Goal: Obtain resource: Obtain resource

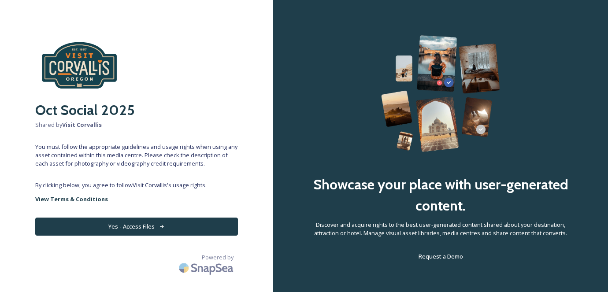
click at [183, 223] on button "Yes - Access Files" at bounding box center [136, 227] width 203 height 18
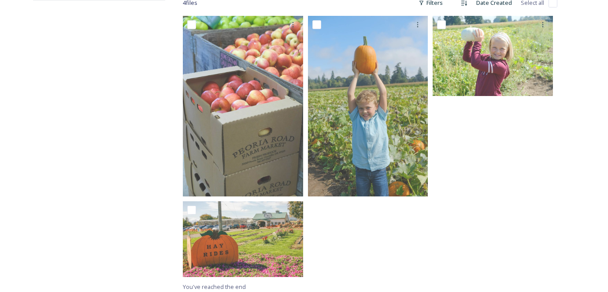
scroll to position [156, 0]
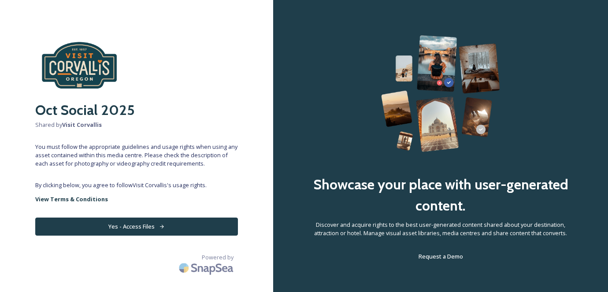
click at [152, 227] on button "Yes - Access Files" at bounding box center [136, 227] width 203 height 18
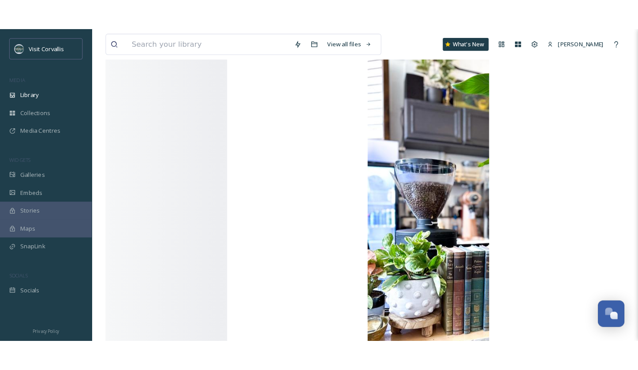
scroll to position [204, 0]
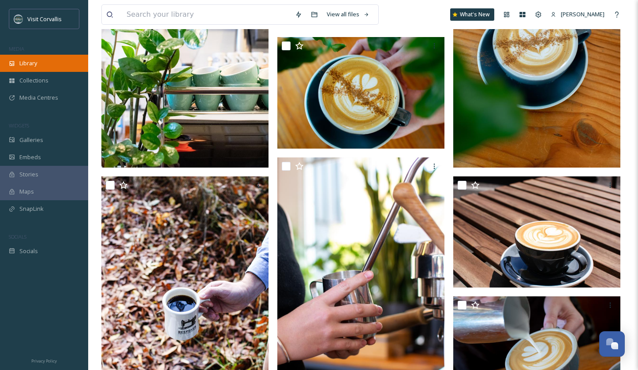
click at [22, 62] on span "Library" at bounding box center [28, 63] width 18 height 8
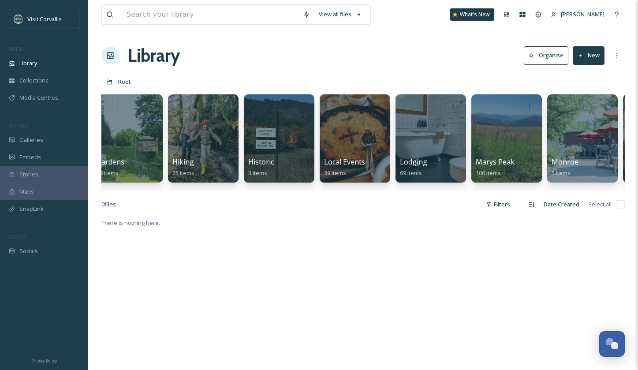
scroll to position [0, 1398]
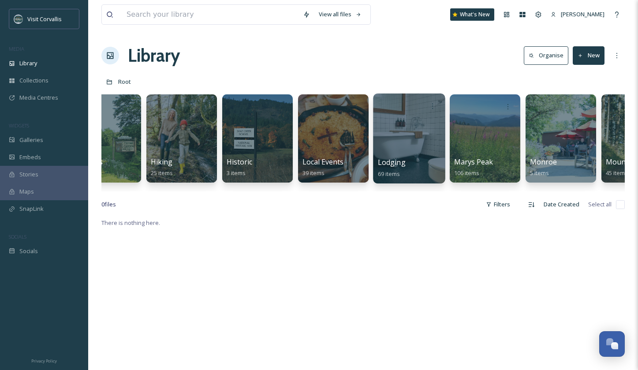
click at [313, 139] on div at bounding box center [409, 138] width 72 height 90
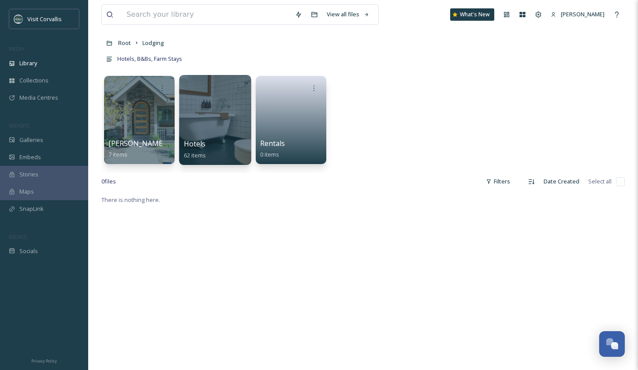
scroll to position [40, 0]
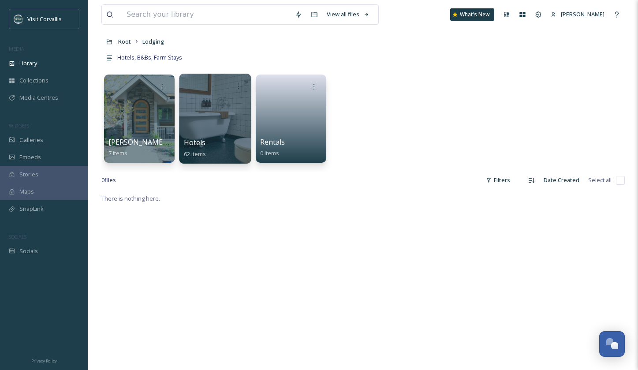
click at [213, 138] on div "Hotels 62 items" at bounding box center [215, 148] width 63 height 22
click at [208, 127] on div at bounding box center [215, 119] width 72 height 90
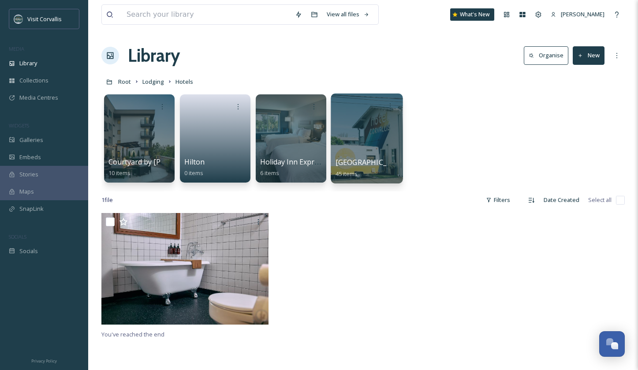
click at [313, 130] on div at bounding box center [367, 138] width 72 height 90
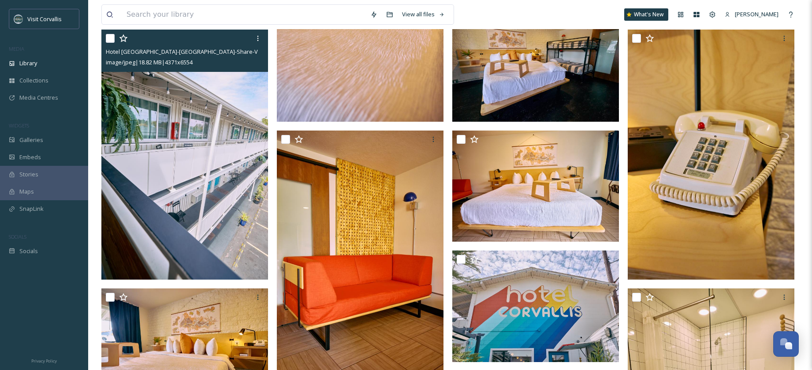
scroll to position [841, 0]
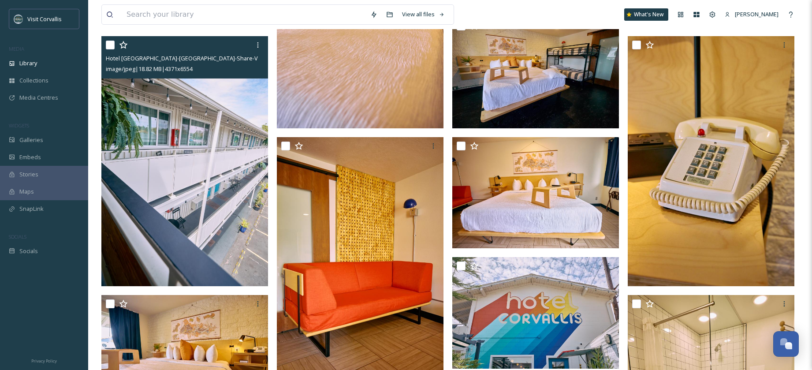
click at [113, 46] on input "checkbox" at bounding box center [110, 45] width 9 height 9
checkbox input "true"
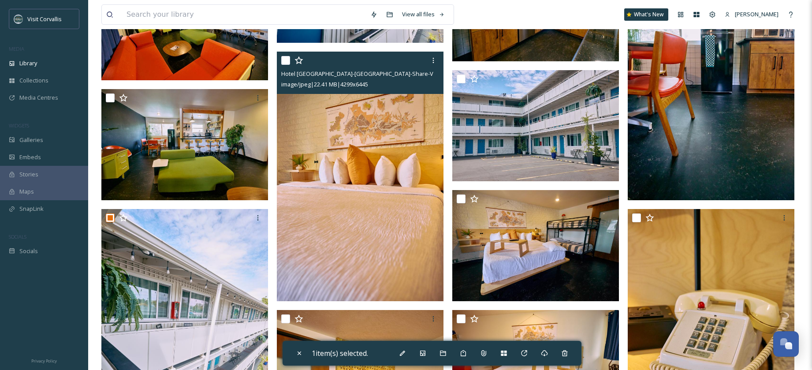
scroll to position [666, 0]
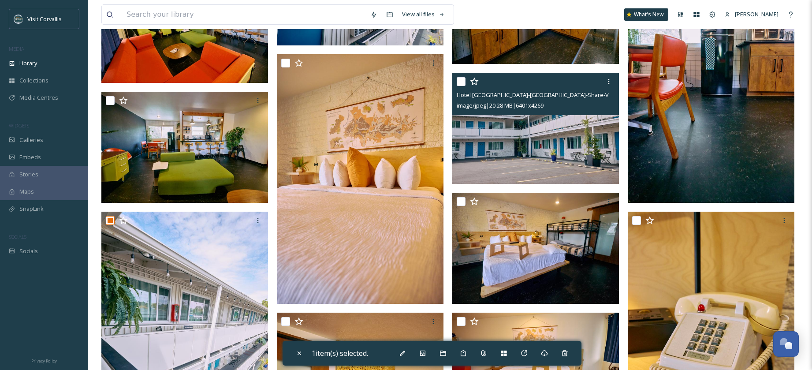
click at [313, 78] on input "checkbox" at bounding box center [461, 81] width 9 height 9
checkbox input "true"
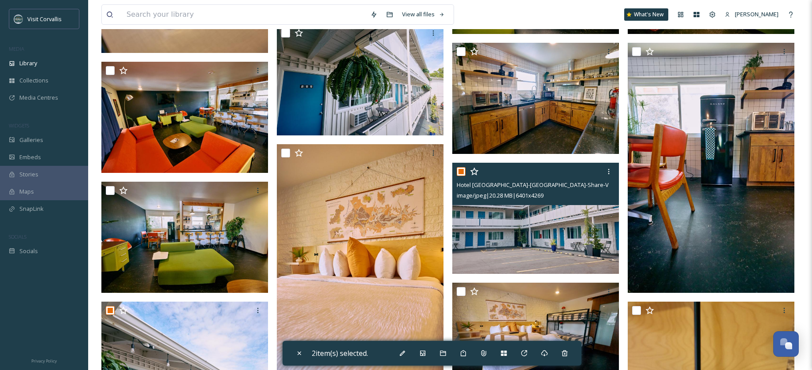
scroll to position [573, 0]
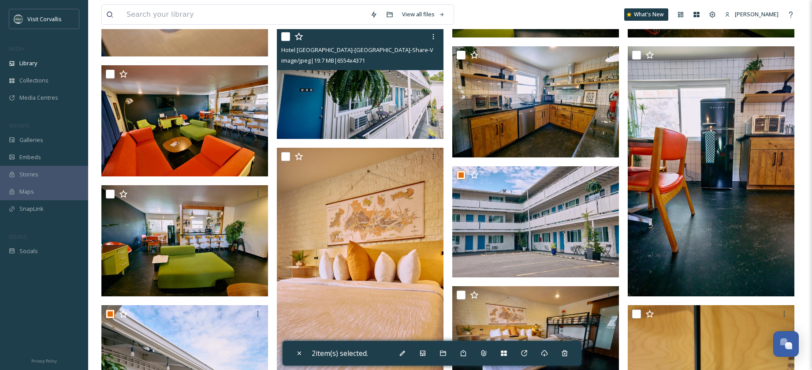
click at [283, 38] on input "checkbox" at bounding box center [285, 36] width 9 height 9
checkbox input "true"
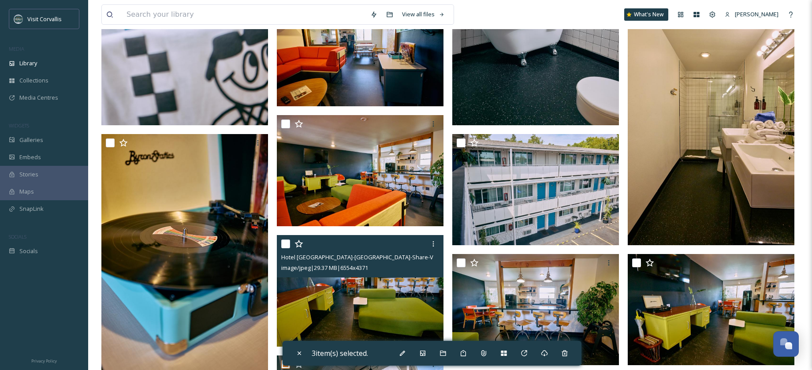
scroll to position [240, 0]
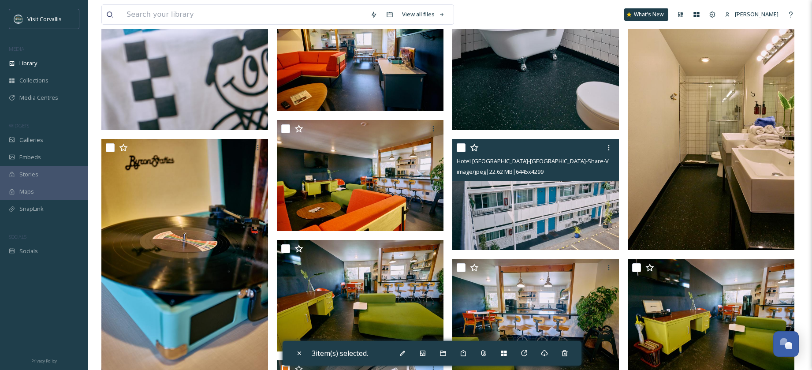
drag, startPoint x: 460, startPoint y: 146, endPoint x: 549, endPoint y: 221, distance: 116.4
click at [313, 146] on input "checkbox" at bounding box center [461, 147] width 9 height 9
checkbox input "true"
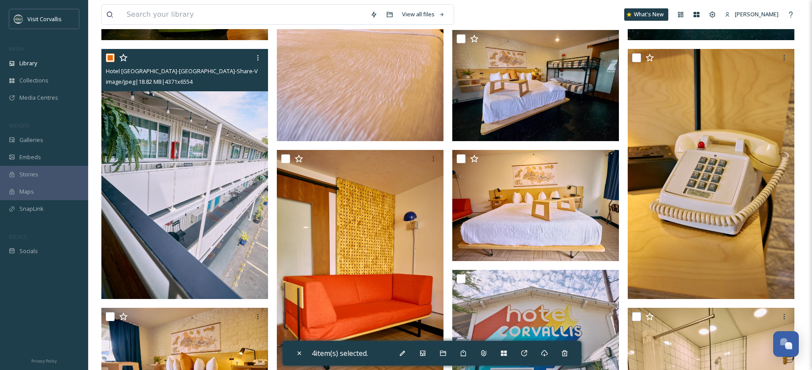
scroll to position [823, 0]
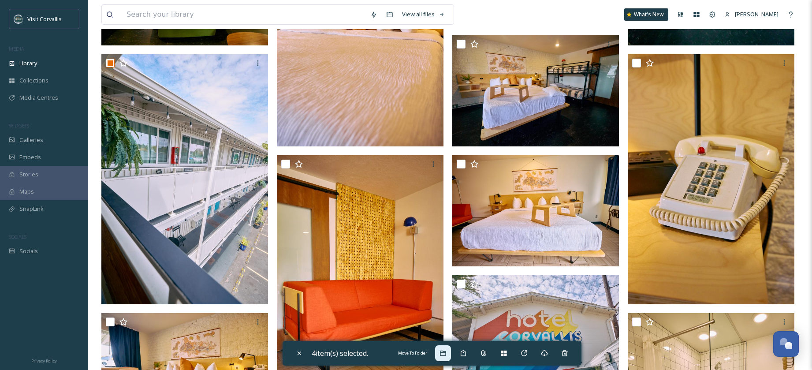
click at [313, 185] on icon at bounding box center [442, 353] width 7 height 7
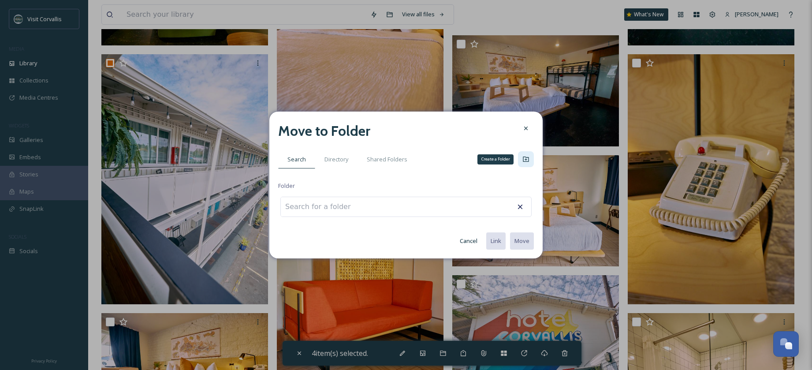
click at [313, 157] on icon at bounding box center [526, 158] width 6 height 5
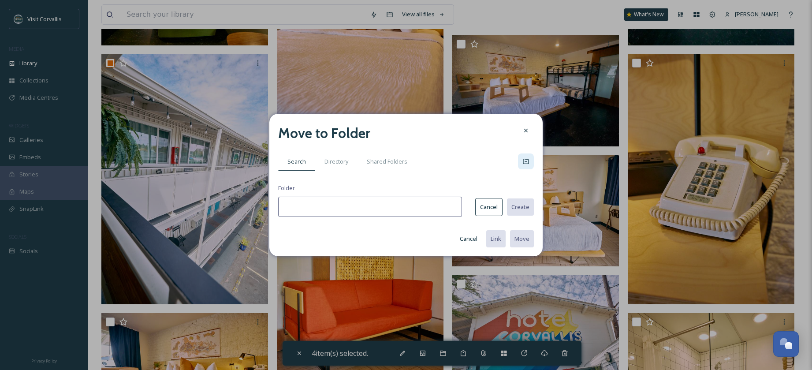
click at [313, 185] on input at bounding box center [370, 207] width 184 height 20
type input "Older Hotel Corvallis Exteriors"
click at [313, 185] on button "Create" at bounding box center [520, 207] width 28 height 18
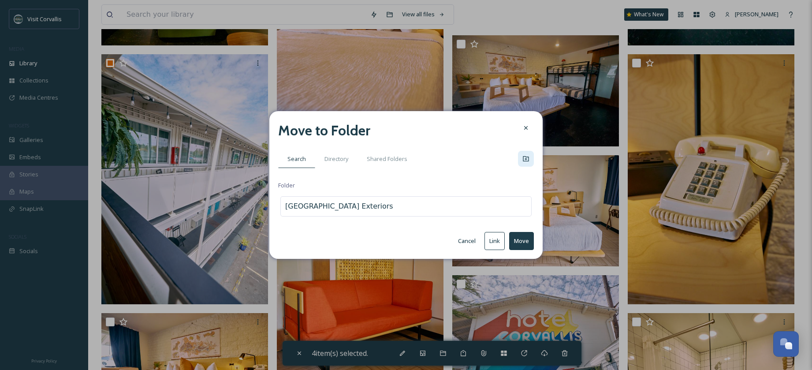
click at [313, 185] on button "Move" at bounding box center [521, 241] width 25 height 18
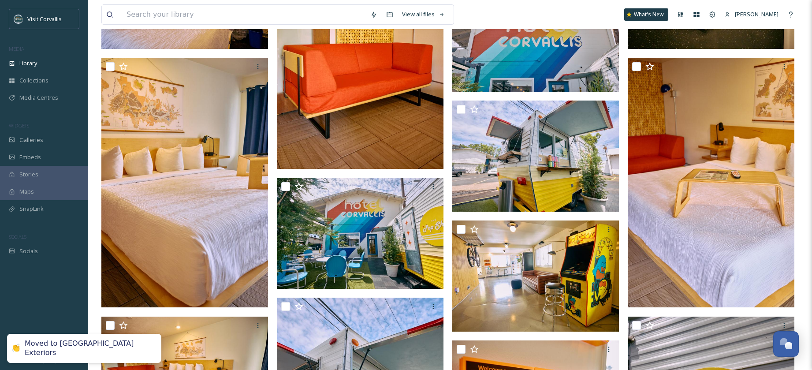
scroll to position [565, 0]
